Goal: Use online tool/utility: Utilize a website feature to perform a specific function

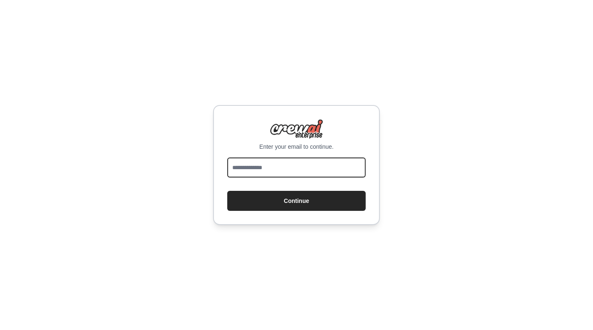
click at [266, 163] on input "email" at bounding box center [296, 168] width 138 height 20
type input "**********"
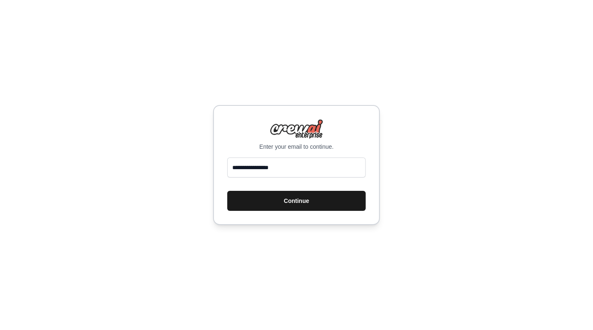
click at [299, 200] on button "Continue" at bounding box center [296, 201] width 138 height 20
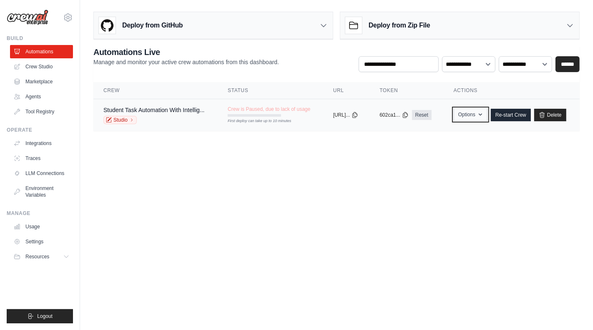
click at [475, 111] on button "Options" at bounding box center [470, 114] width 34 height 13
click at [504, 187] on body "iyanuxn@gmail.com Settings Build Automations Crew Studio" at bounding box center [296, 165] width 593 height 330
drag, startPoint x: 170, startPoint y: 104, endPoint x: 155, endPoint y: 120, distance: 22.4
click at [155, 120] on div "Studio" at bounding box center [153, 120] width 101 height 8
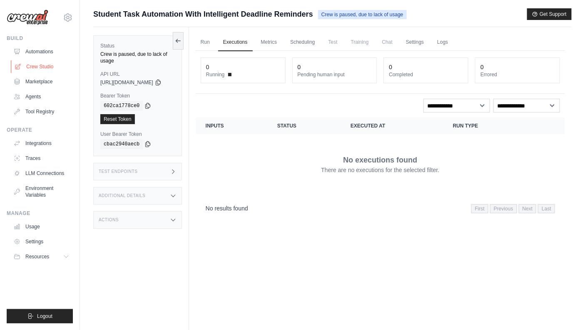
click at [46, 63] on link "Crew Studio" at bounding box center [42, 66] width 63 height 13
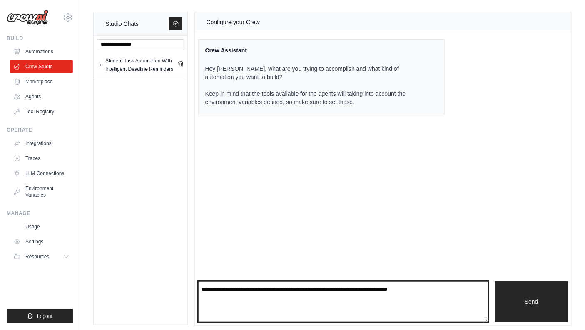
click at [320, 289] on textarea at bounding box center [343, 301] width 291 height 41
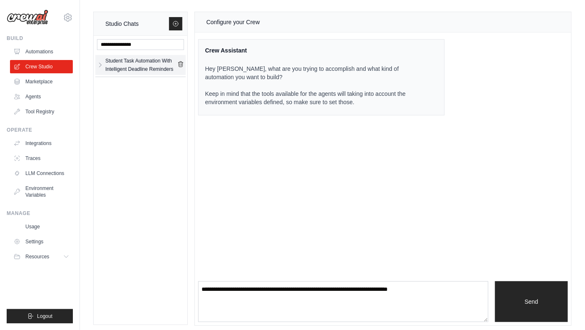
click at [104, 63] on link "Student Task Automation With Intelligent Deadline Reminders" at bounding box center [141, 65] width 74 height 17
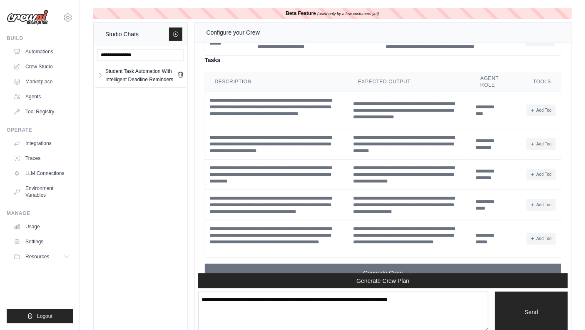
scroll to position [3687, 0]
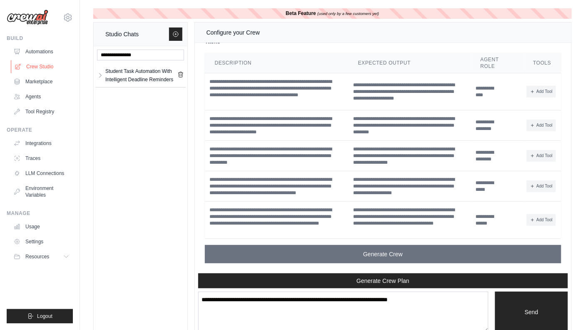
click at [45, 65] on link "Crew Studio" at bounding box center [42, 66] width 63 height 13
